Goal: Use online tool/utility: Use online tool/utility

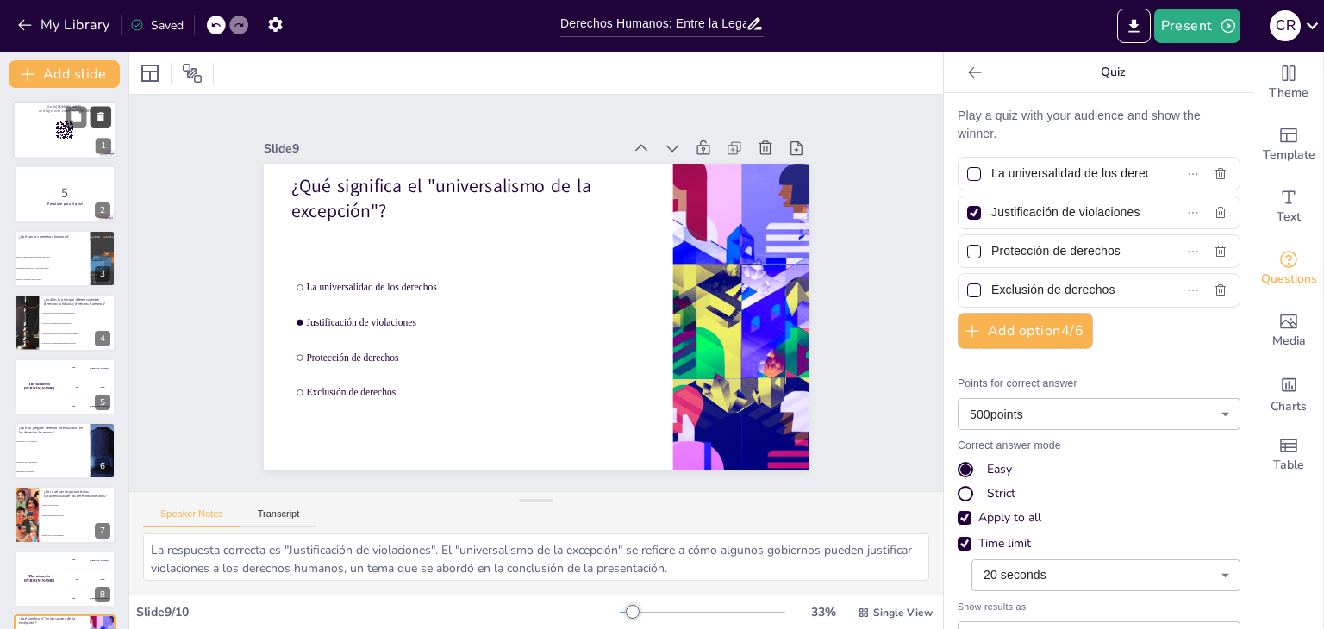
checkbox input "true"
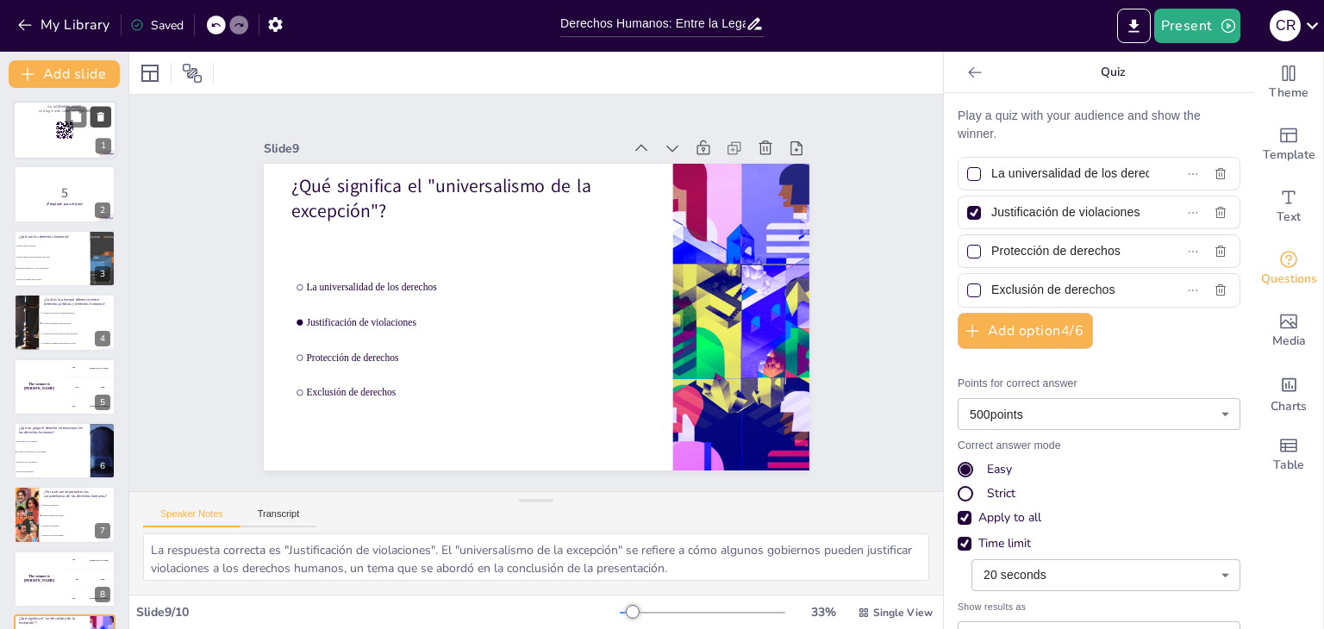
checkbox input "true"
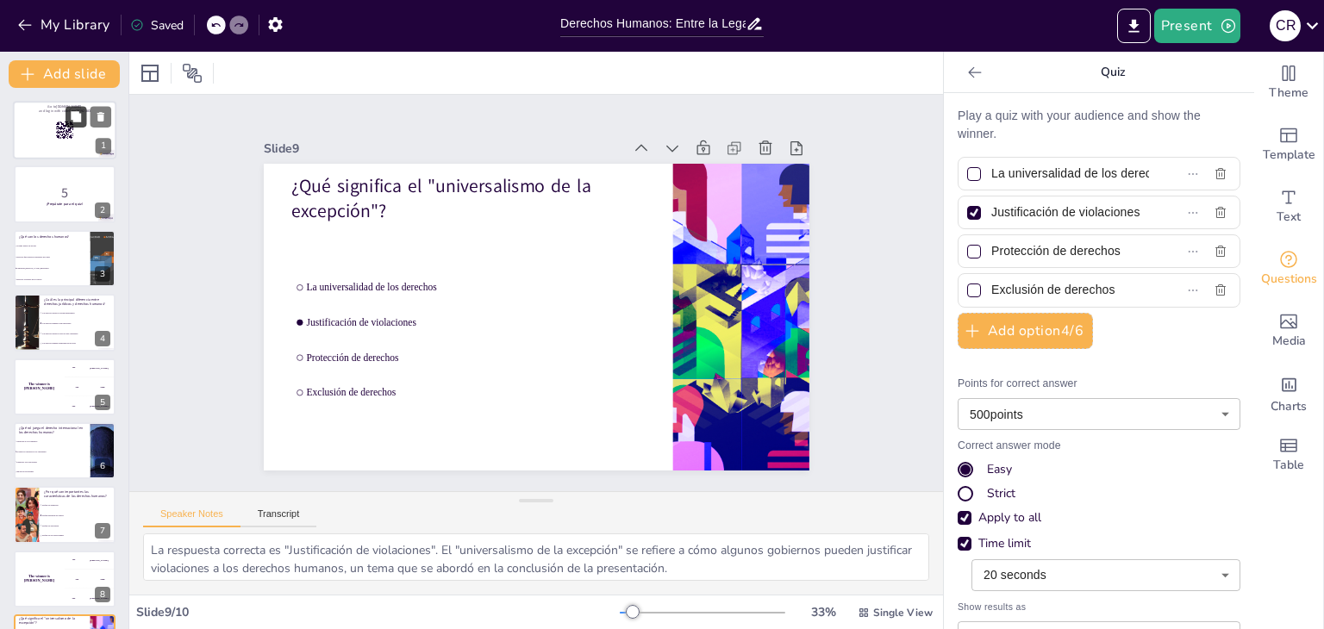
checkbox input "true"
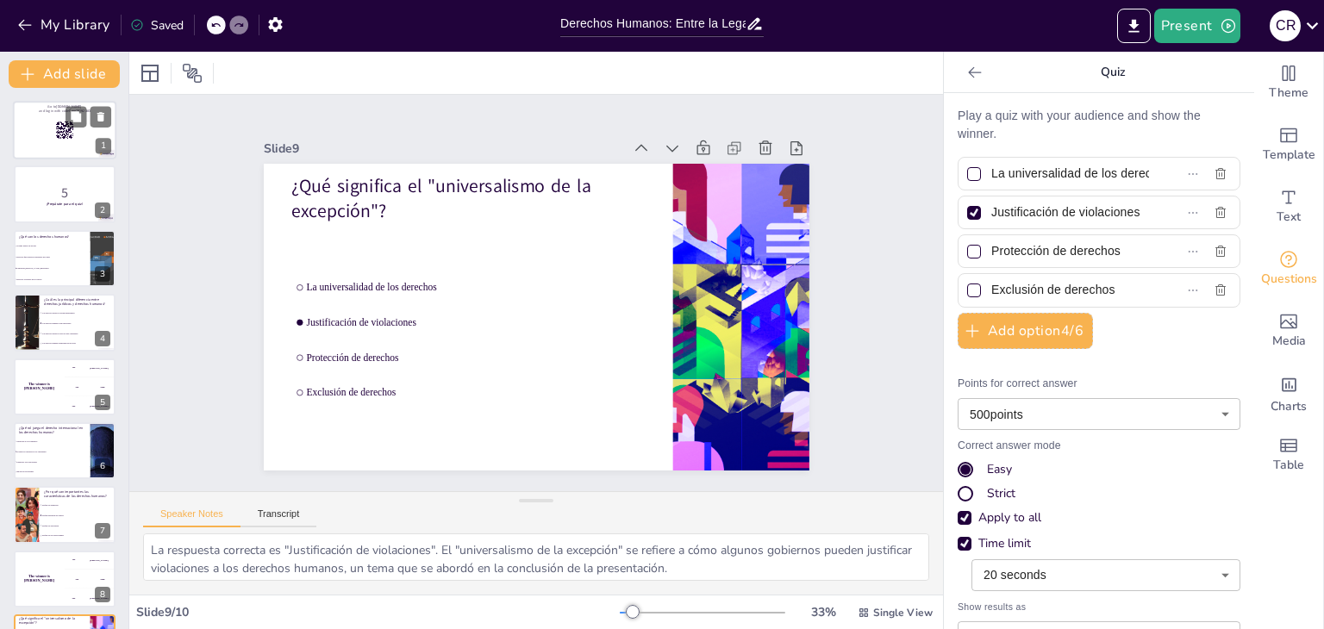
checkbox input "true"
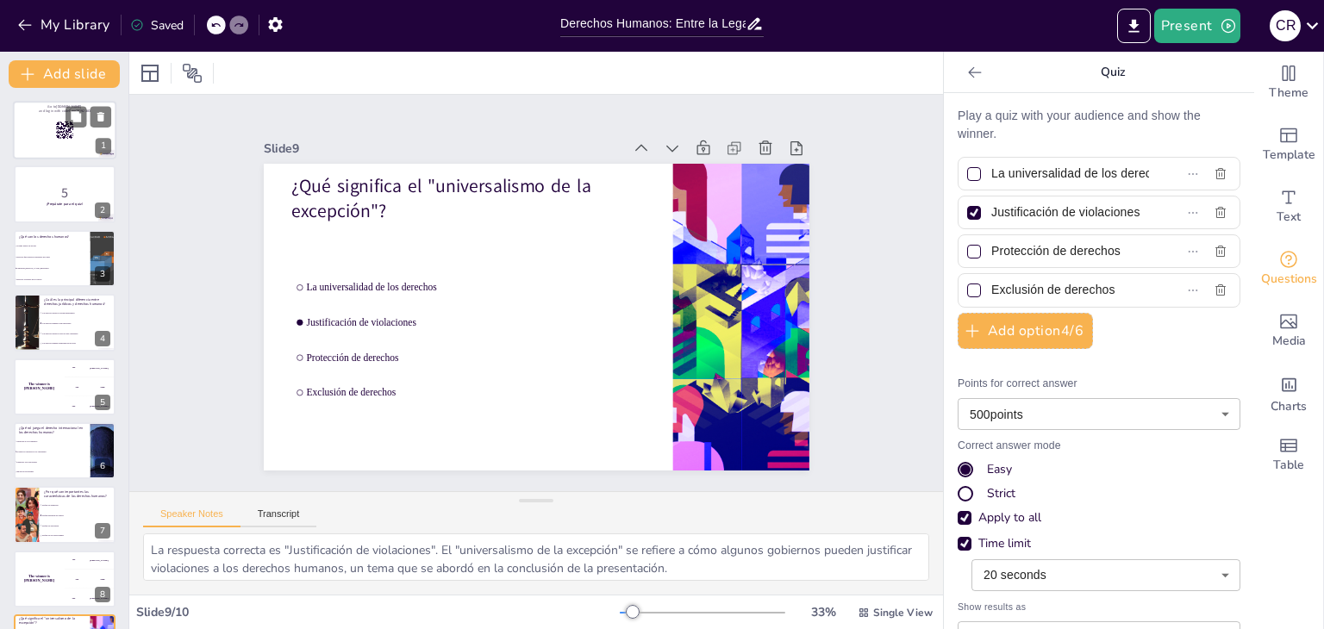
checkbox input "true"
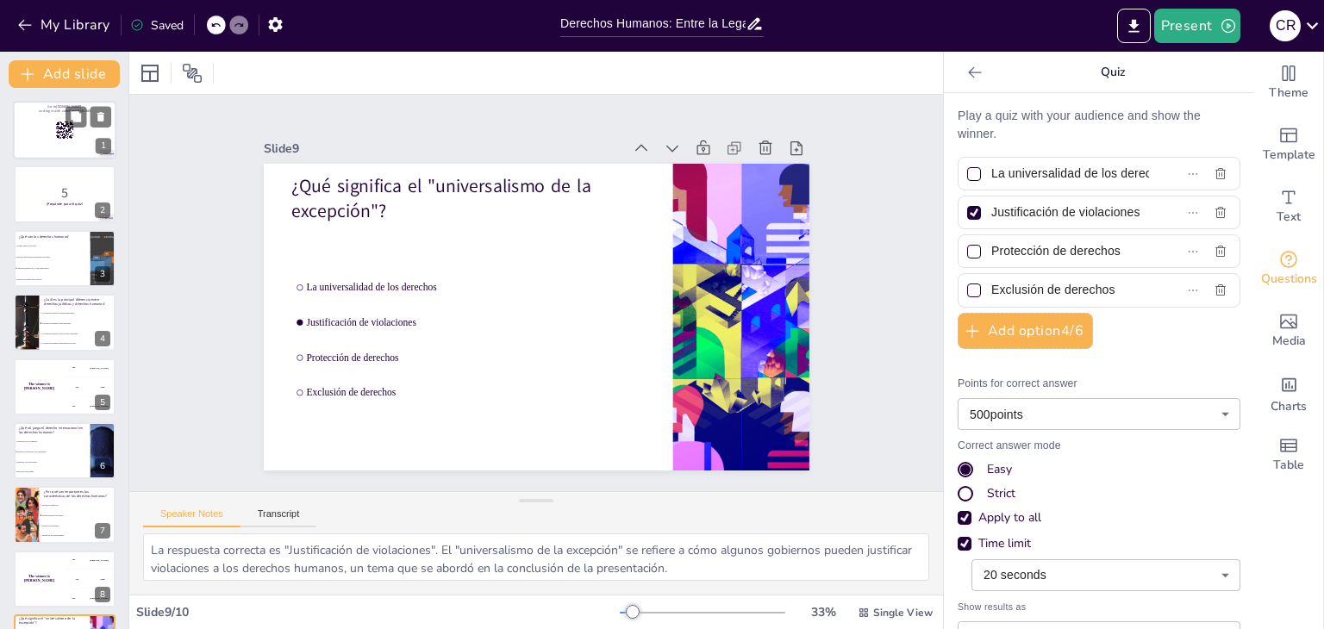
checkbox input "true"
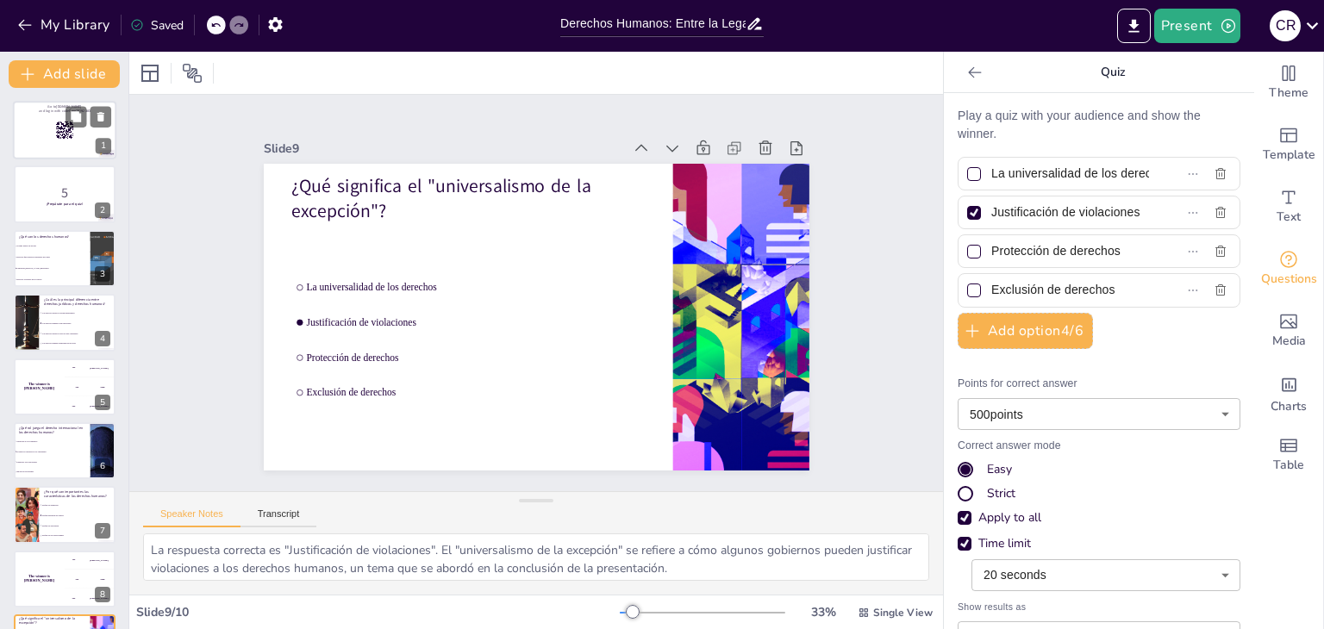
checkbox input "true"
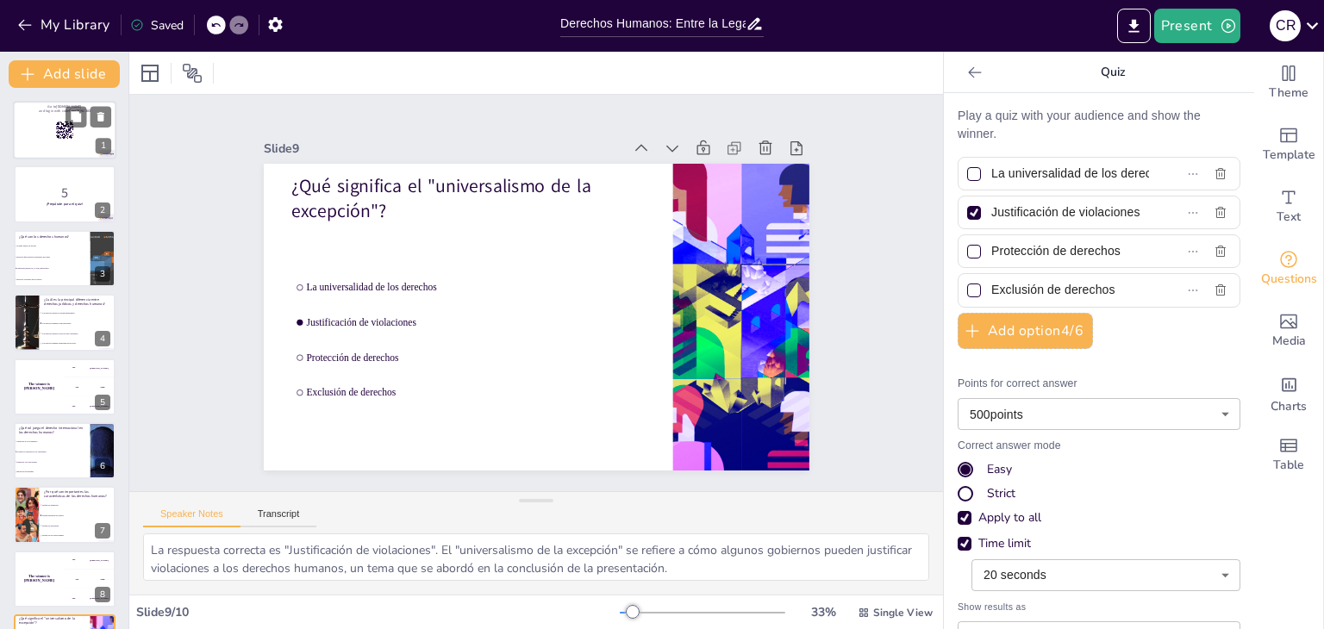
checkbox input "true"
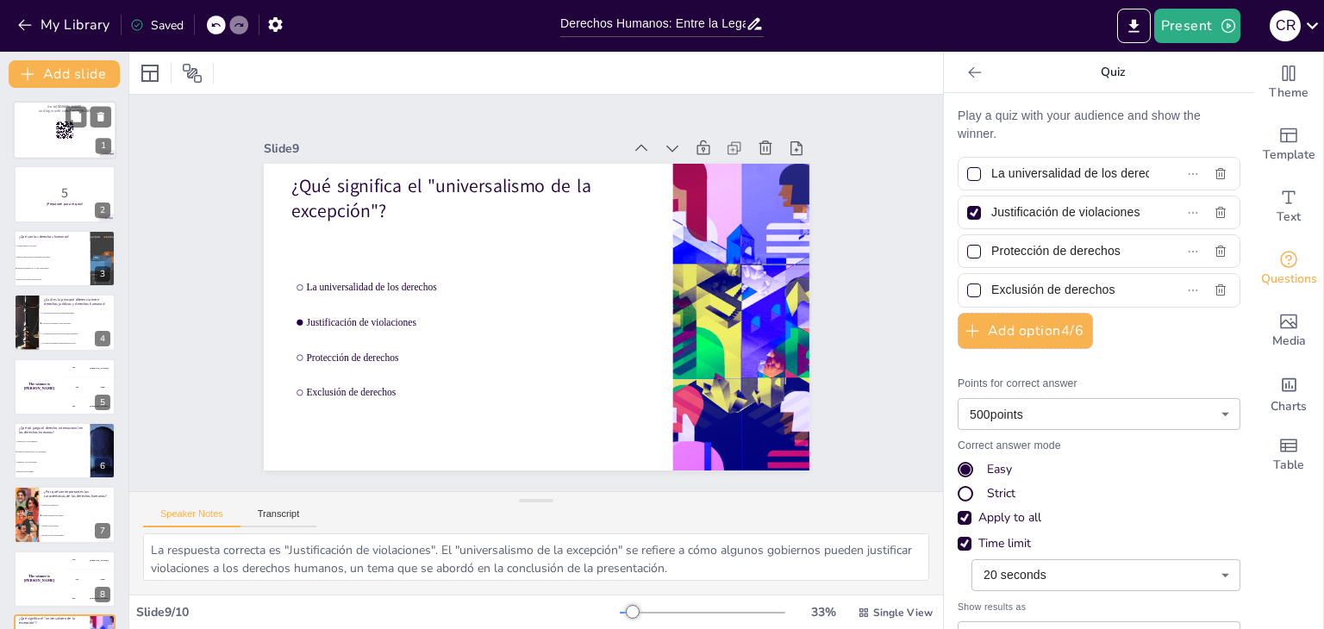
checkbox input "true"
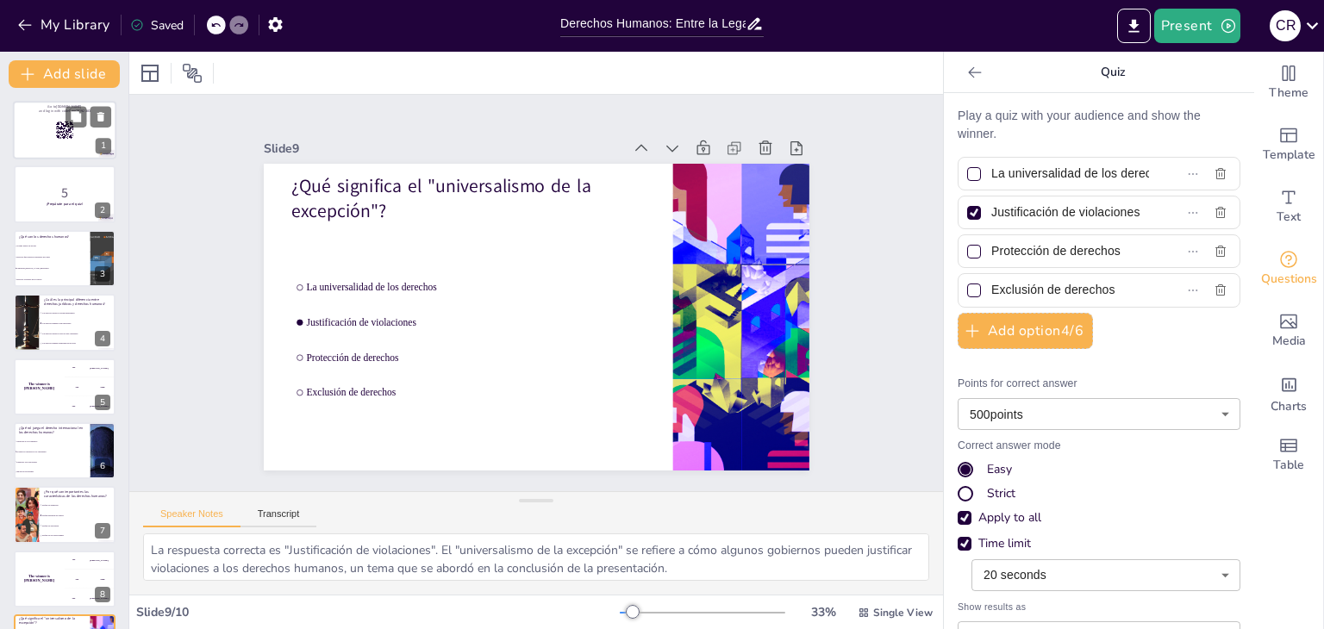
checkbox input "true"
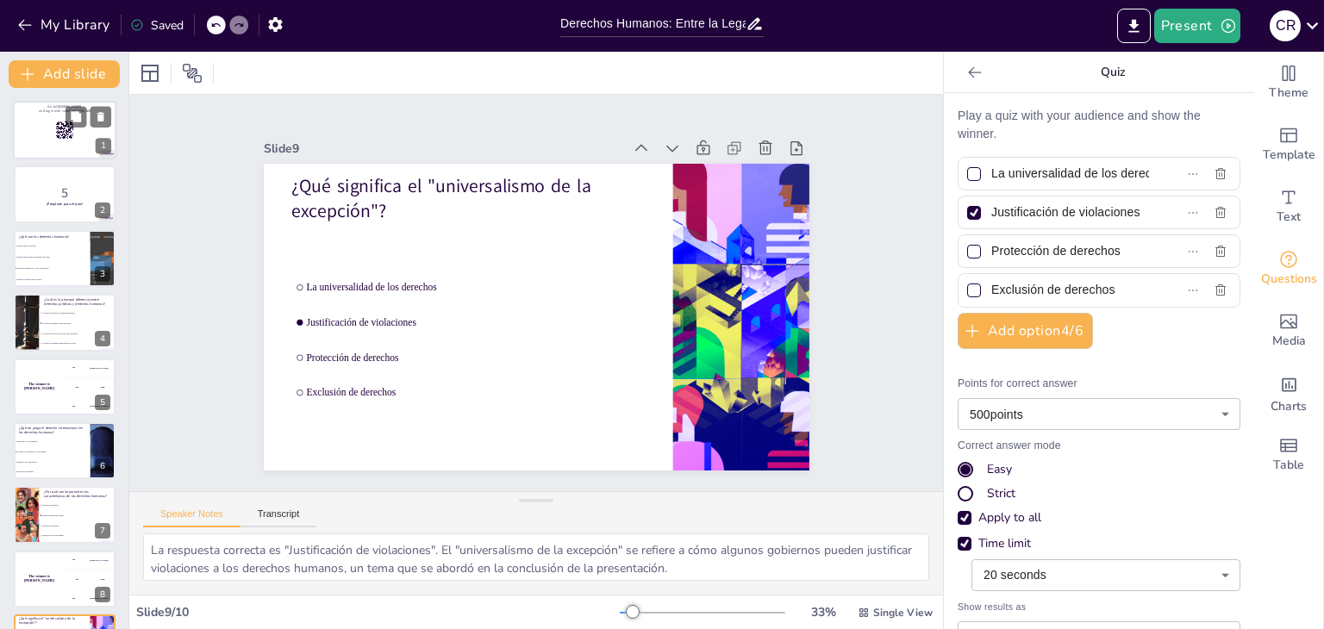
checkbox input "true"
click at [41, 135] on div at bounding box center [64, 130] width 103 height 59
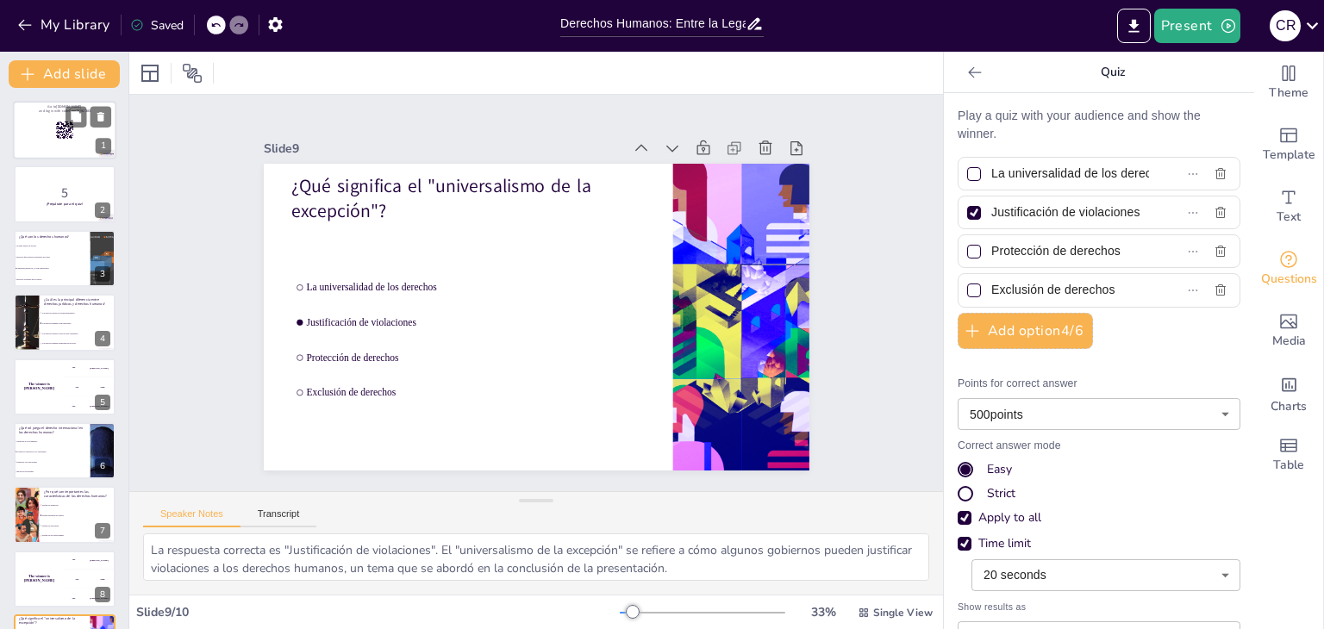
checkbox input "true"
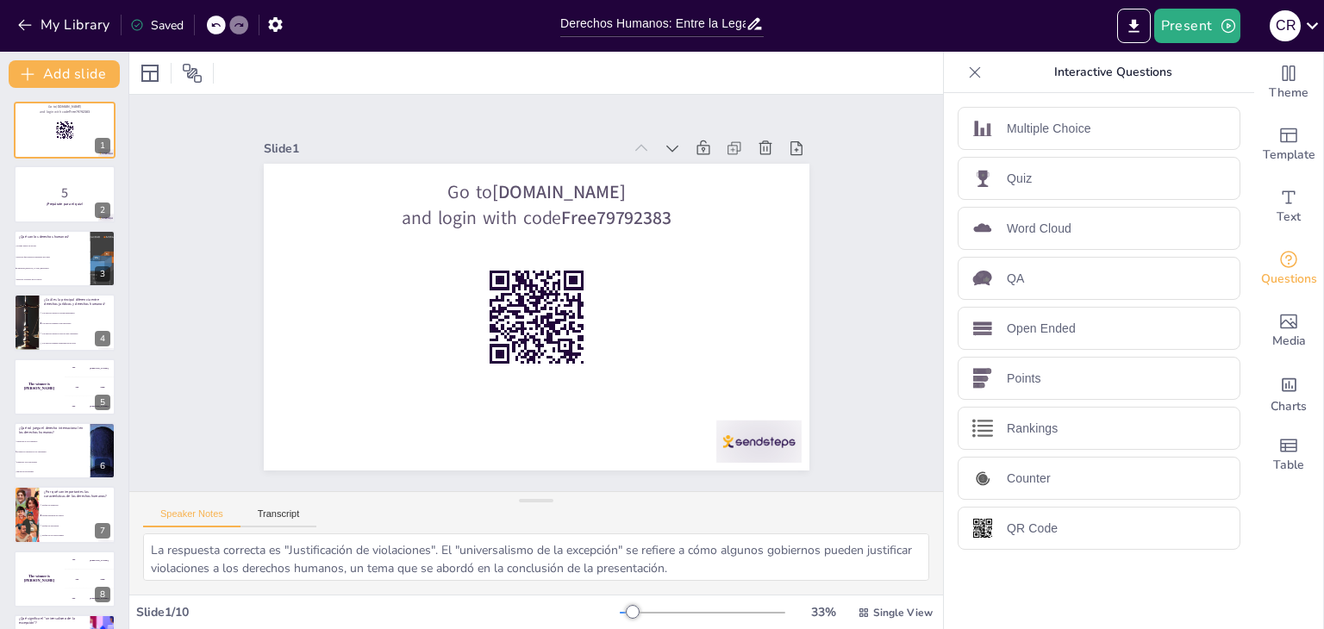
checkbox input "true"
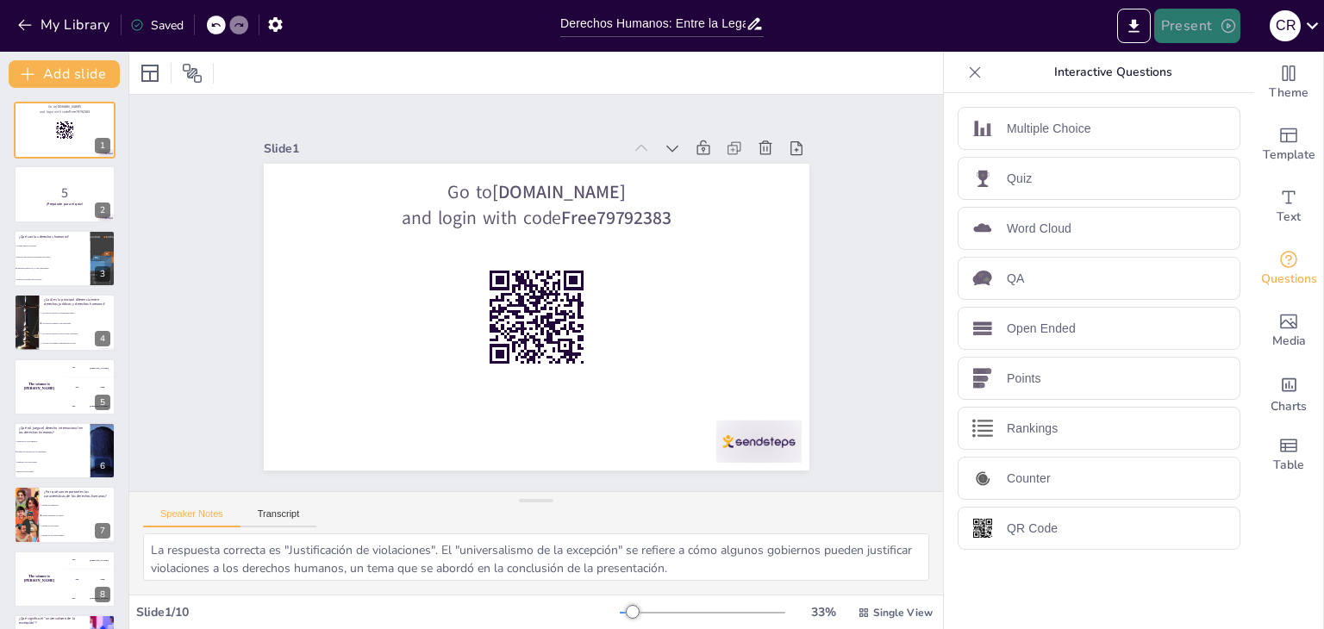
click at [1218, 27] on button "Present" at bounding box center [1197, 26] width 86 height 34
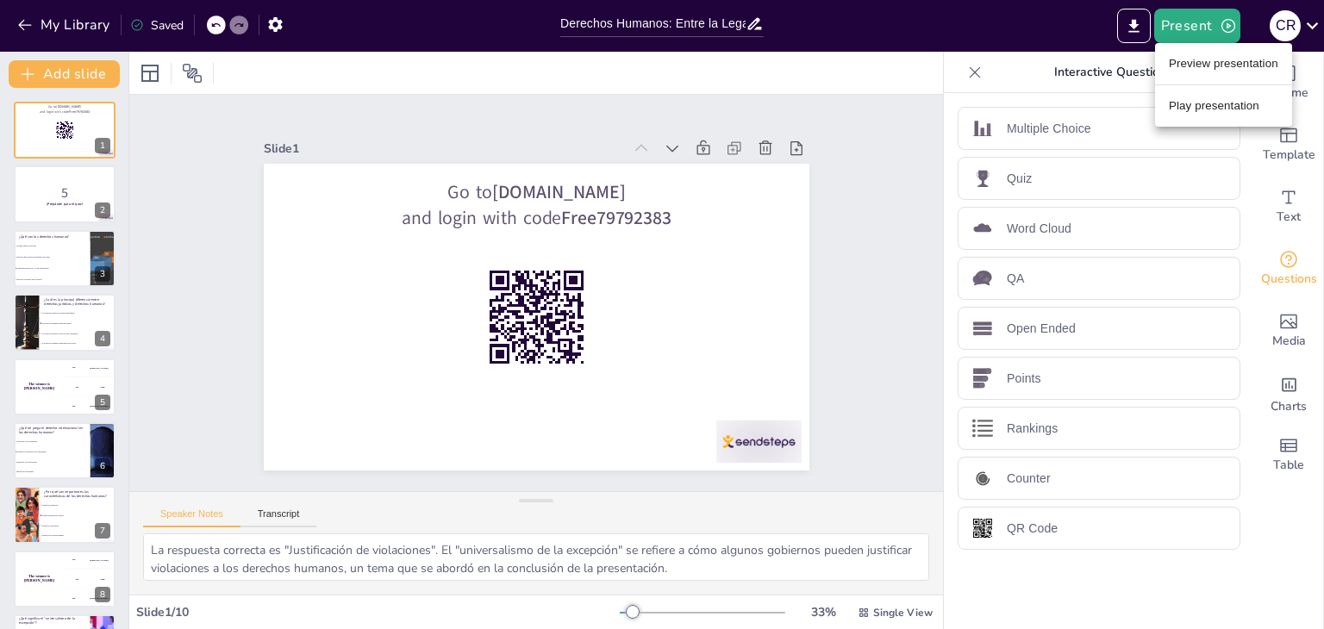
click at [1217, 59] on li "Preview presentation" at bounding box center [1223, 64] width 137 height 28
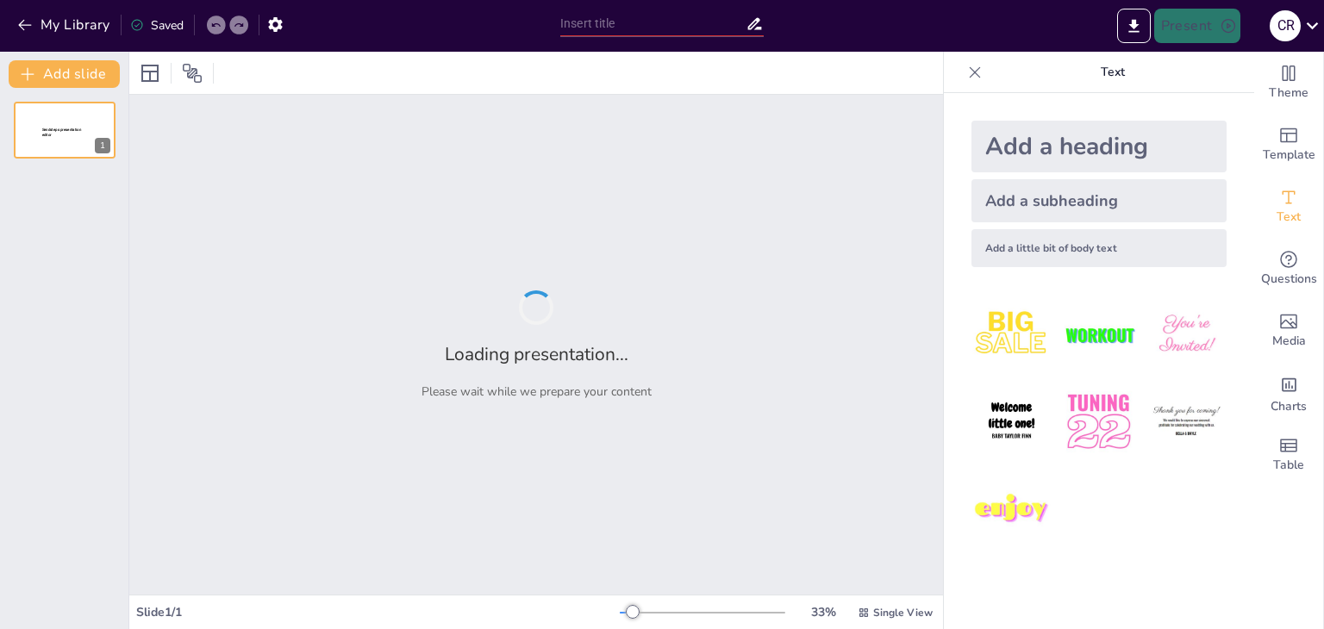
type input "Derechos Humanos: Entre la Legalidad y la Moralidad"
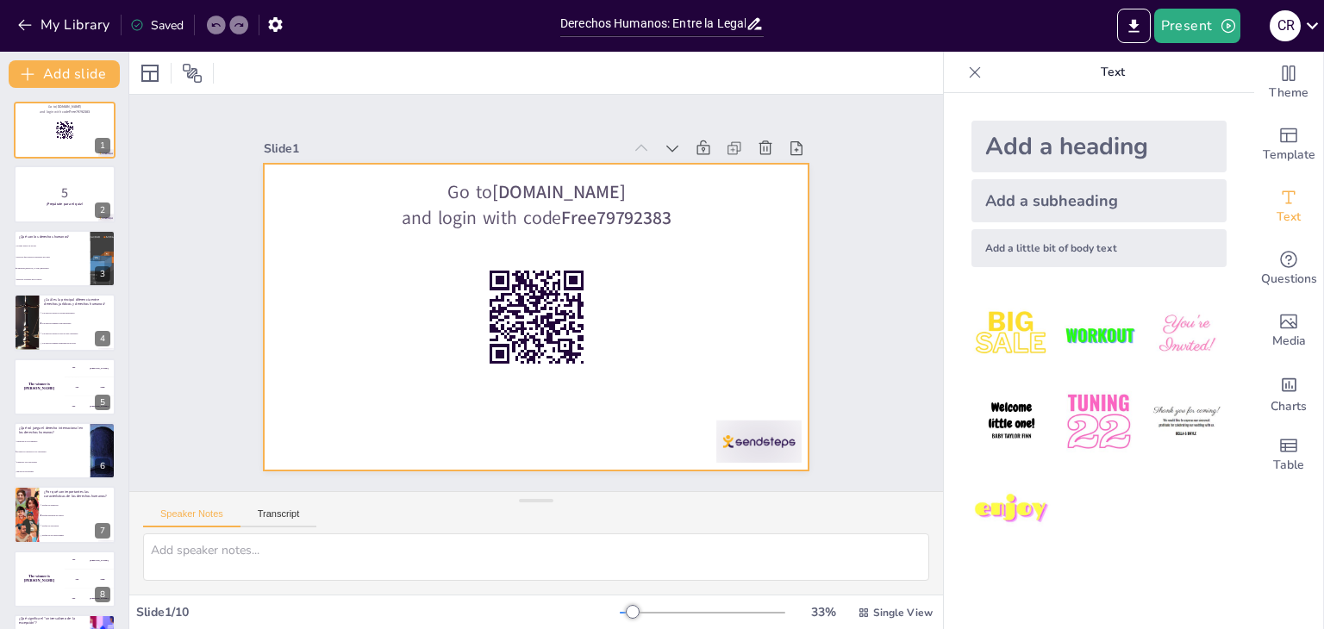
checkbox input "true"
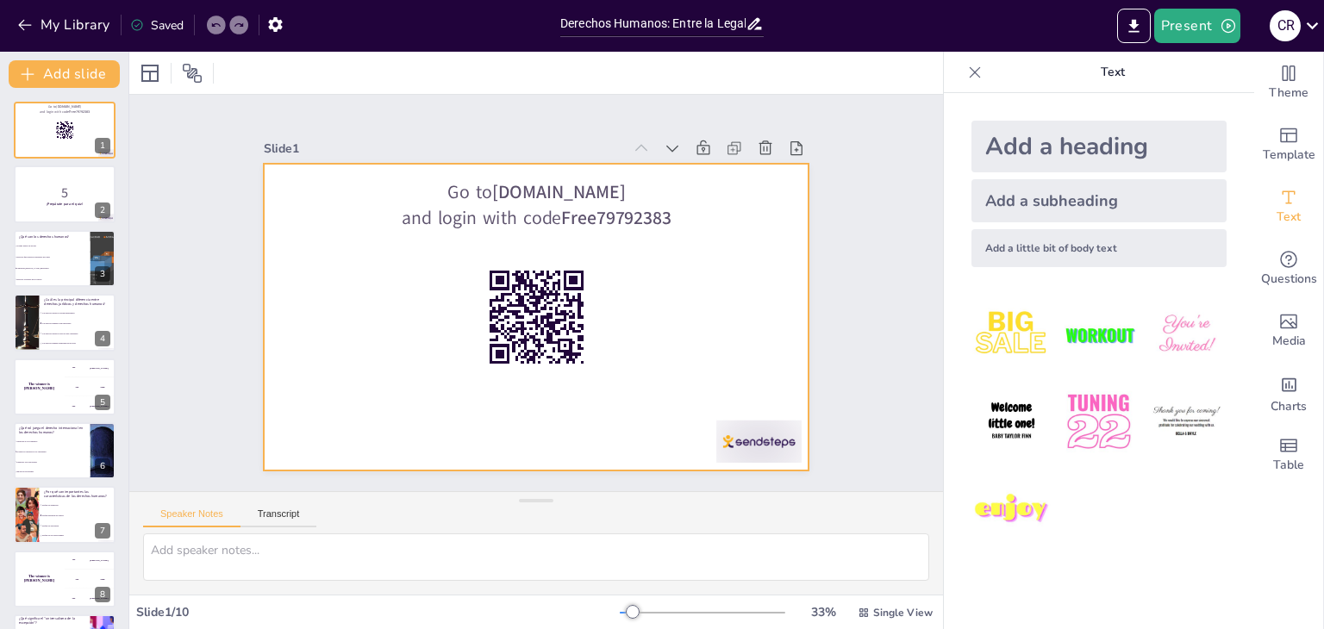
checkbox input "true"
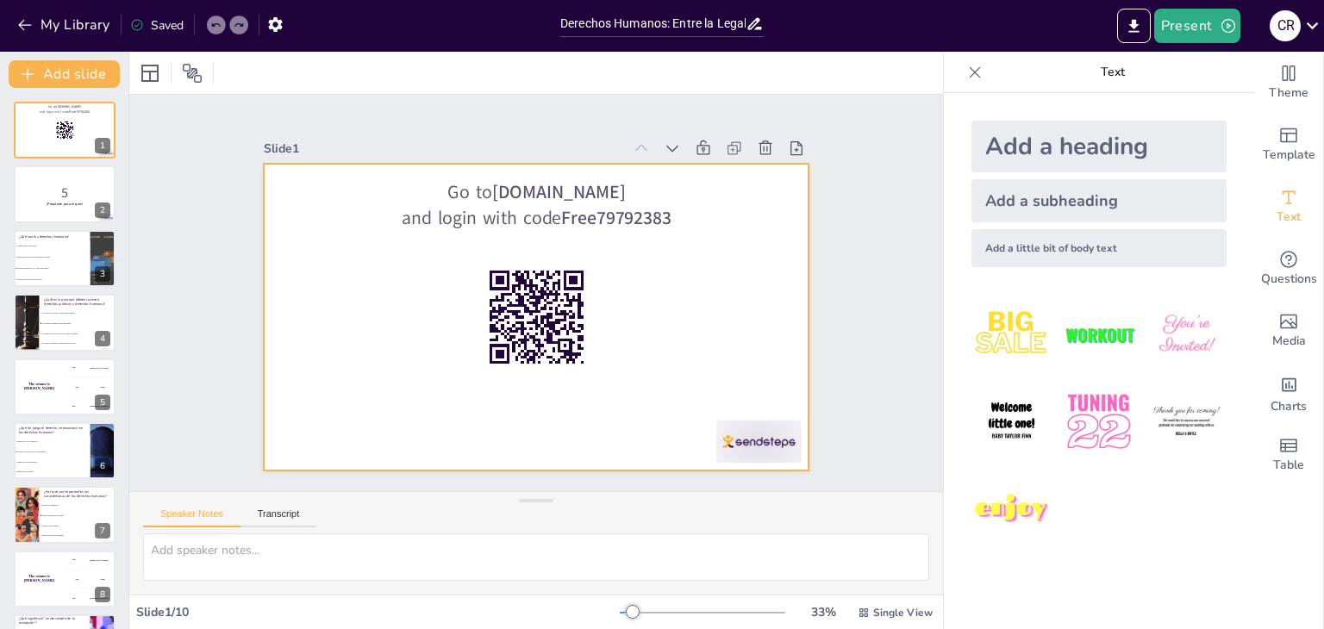
checkbox input "true"
